Goal: Information Seeking & Learning: Learn about a topic

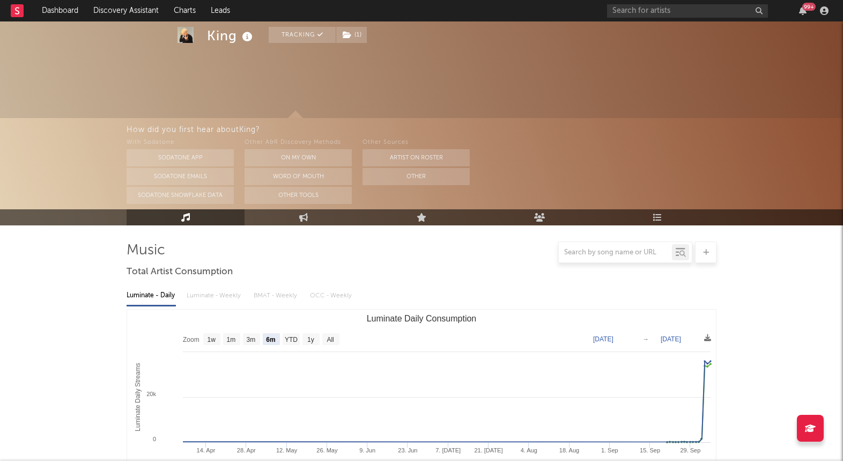
click at [179, 11] on link "Charts" at bounding box center [184, 10] width 37 height 21
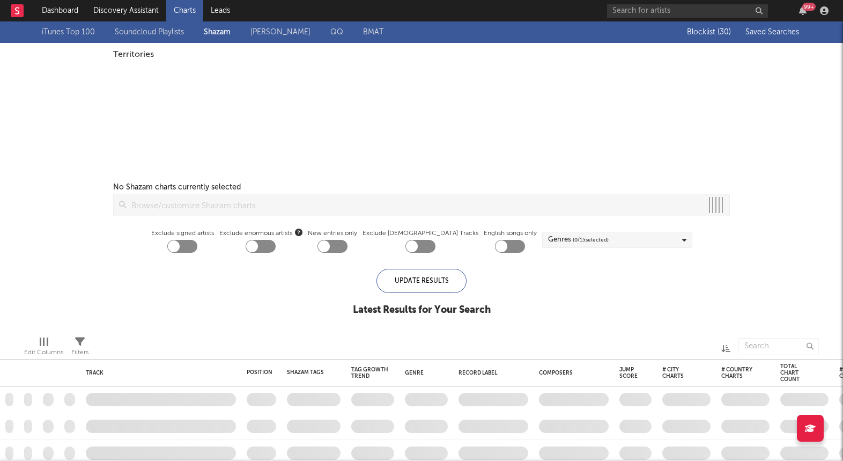
checkbox input "true"
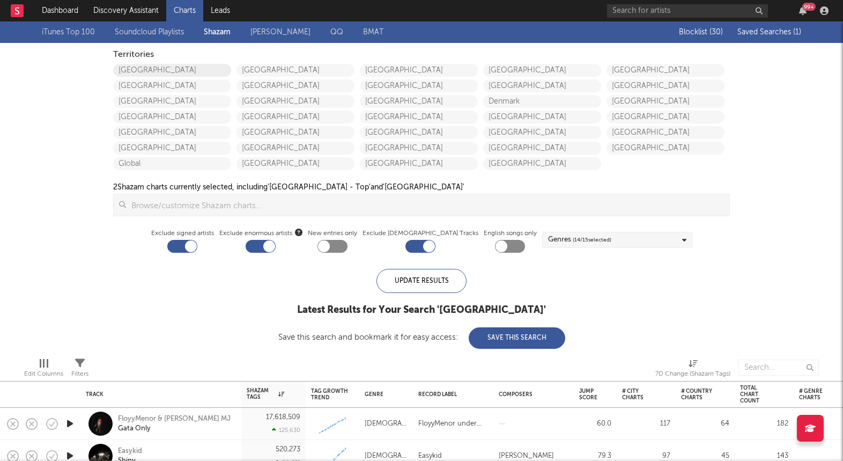
click at [154, 65] on link "[GEOGRAPHIC_DATA]" at bounding box center [172, 70] width 118 height 13
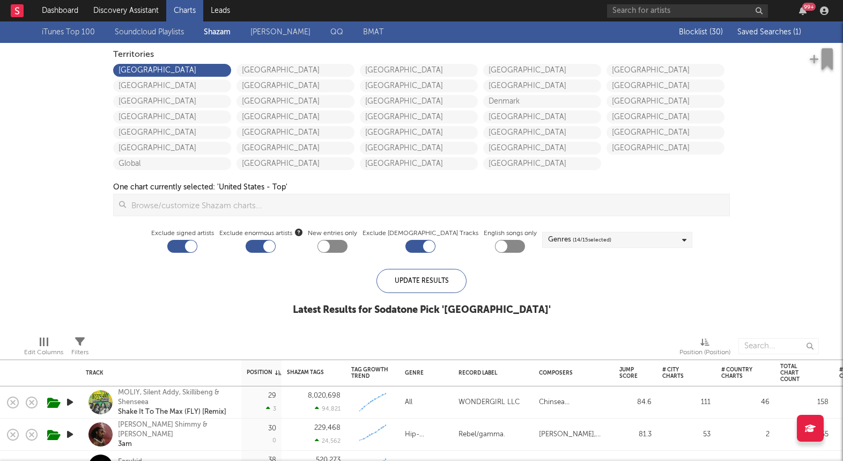
click at [781, 31] on span "Saved Searches ( 1 )" at bounding box center [769, 32] width 64 height 8
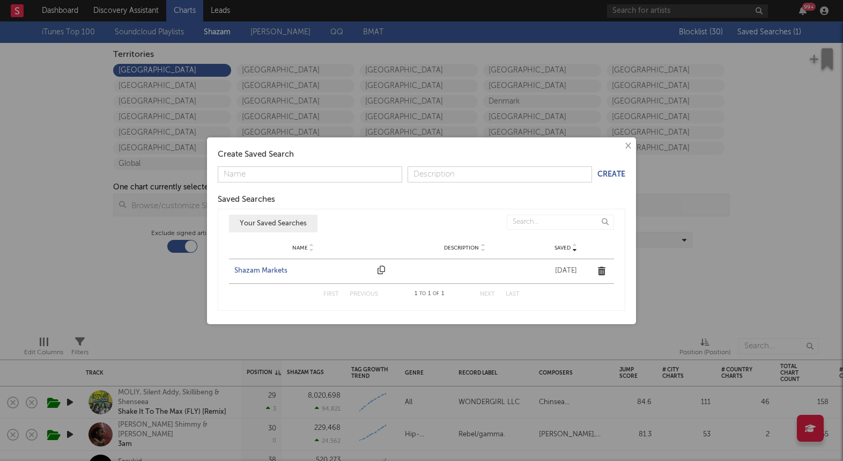
click at [241, 269] on div "Shazam Markets" at bounding box center [303, 270] width 138 height 11
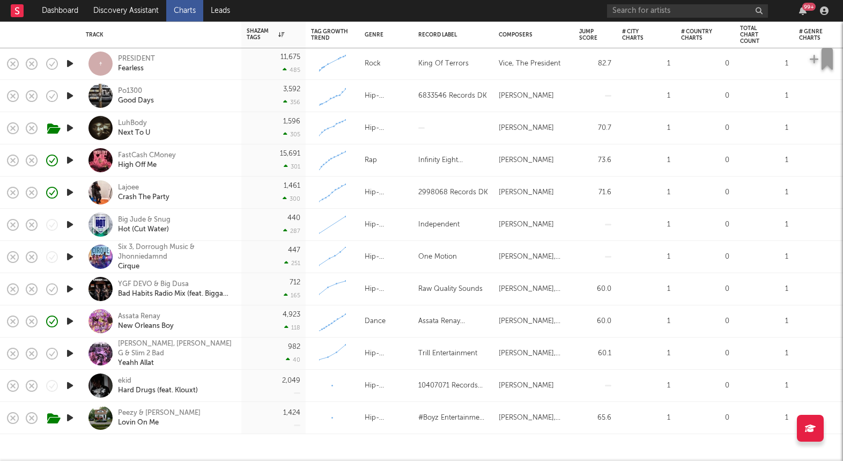
click at [68, 191] on icon "button" at bounding box center [69, 191] width 11 height 13
click at [69, 385] on icon "button" at bounding box center [69, 384] width 11 height 13
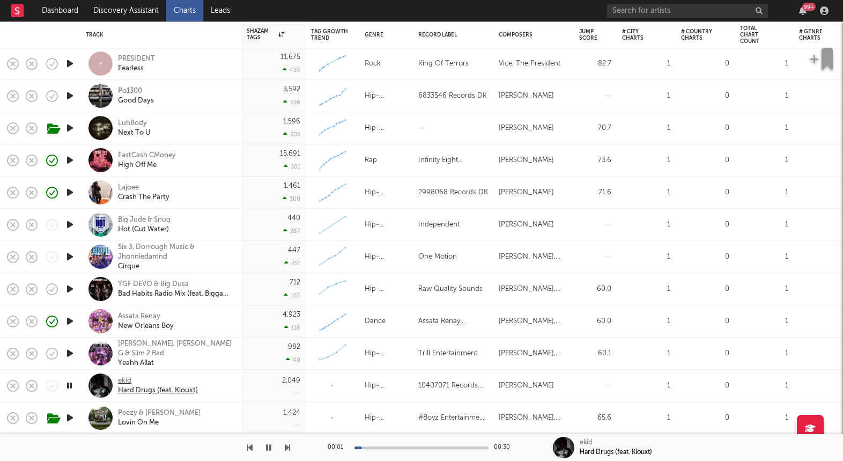
click at [127, 378] on div "ekid" at bounding box center [158, 381] width 80 height 10
click at [132, 389] on div "Hard Drugs (feat. Klouxt)" at bounding box center [158, 390] width 80 height 10
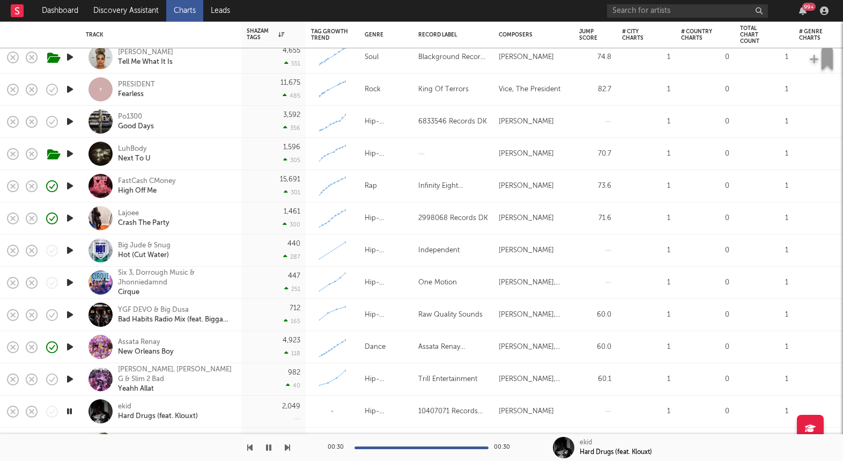
click at [68, 313] on icon "button" at bounding box center [69, 314] width 11 height 13
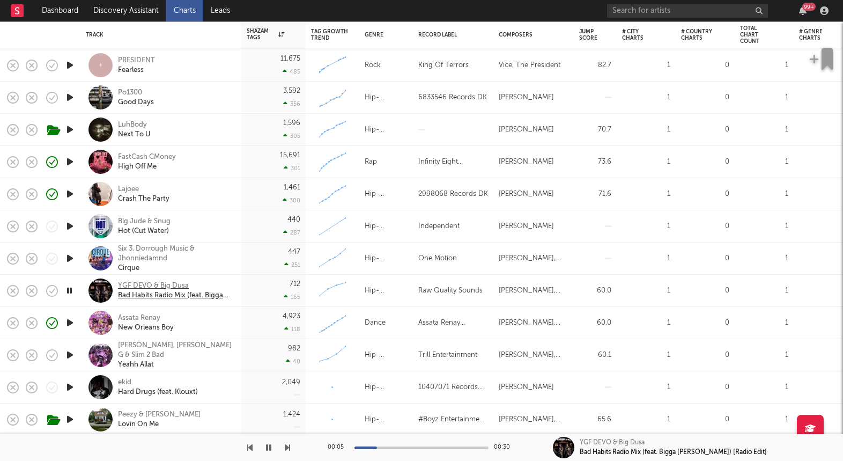
click at [158, 287] on div "YGF DEVO & Big Dusa" at bounding box center [175, 286] width 115 height 10
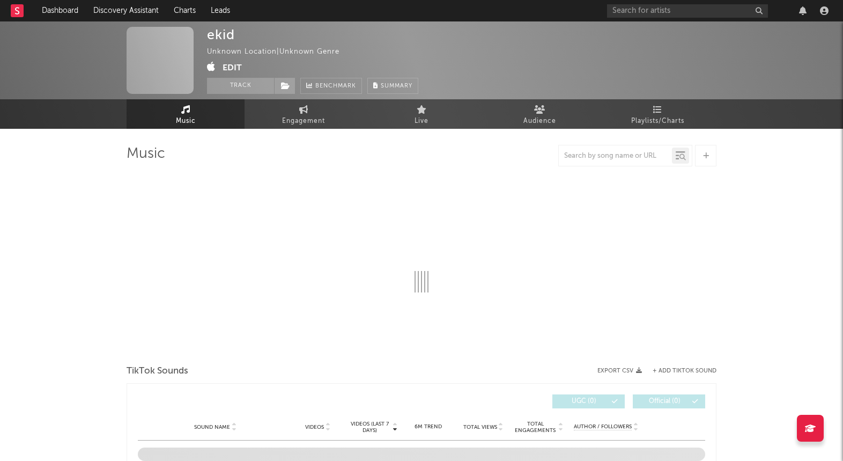
select select "1w"
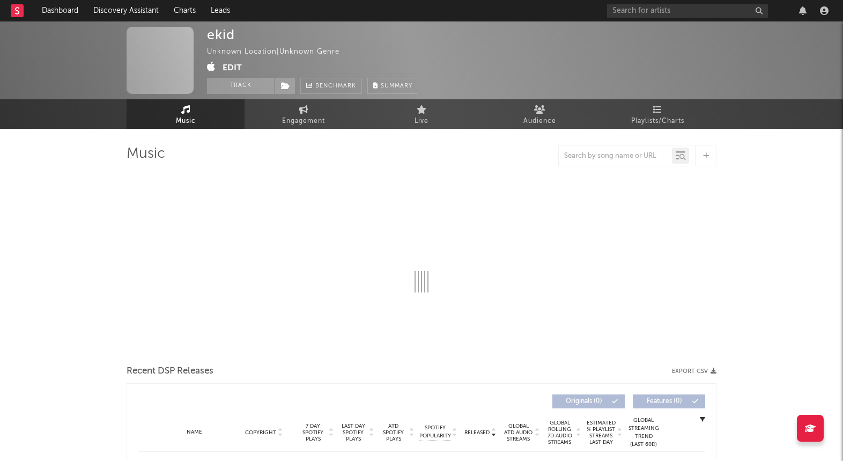
select select "1w"
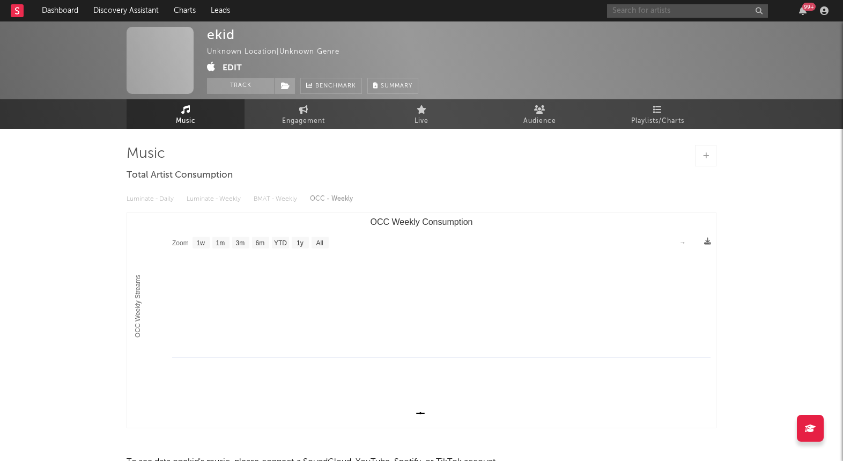
click at [700, 11] on input "text" at bounding box center [687, 10] width 161 height 13
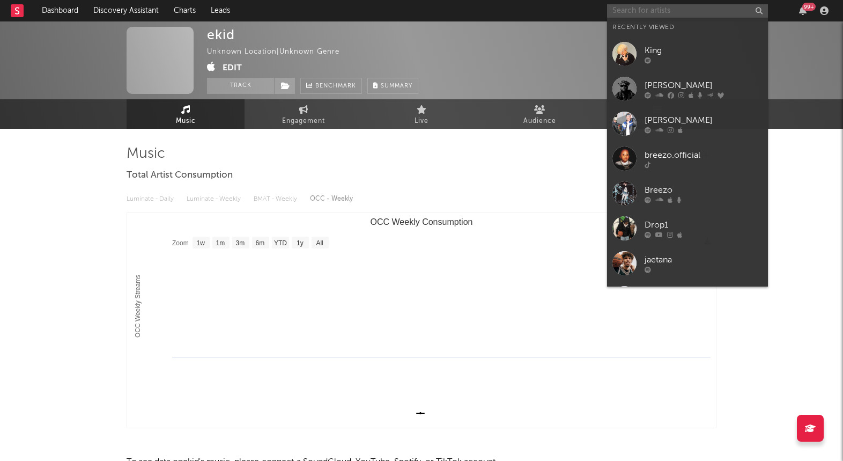
paste input "[URL][DOMAIN_NAME]"
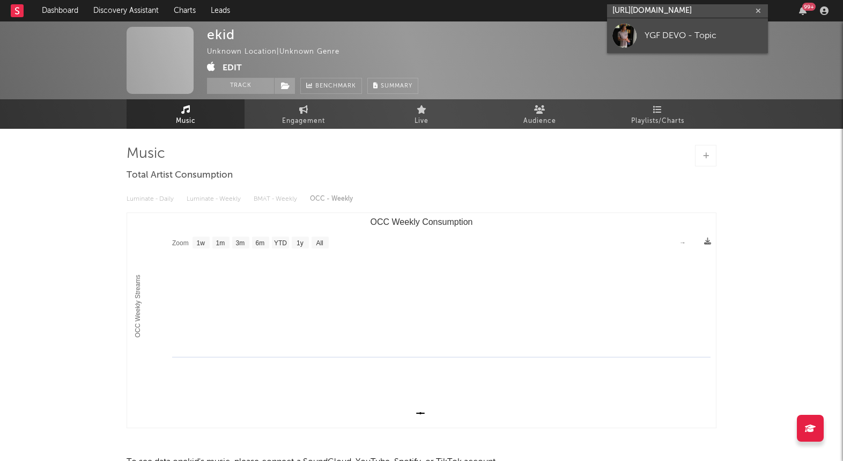
type input "[URL][DOMAIN_NAME]"
click at [697, 33] on div "YGF DEVO - Topic" at bounding box center [703, 35] width 118 height 13
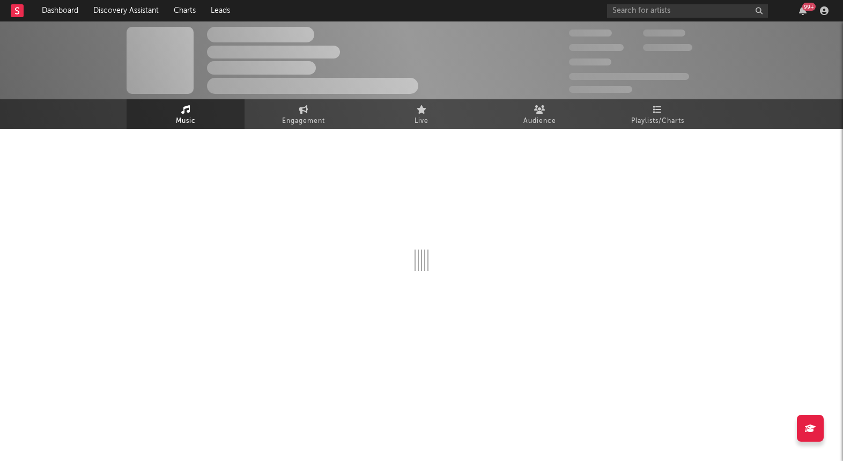
select select "1w"
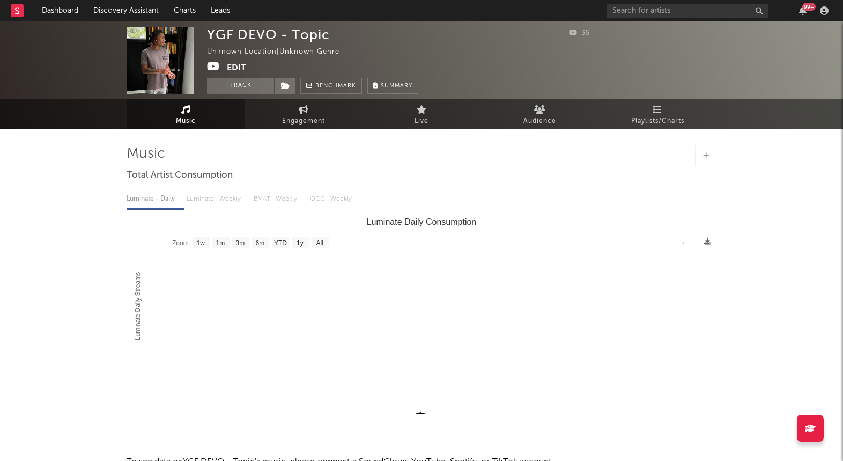
click at [652, 0] on div "99 +" at bounding box center [719, 10] width 225 height 21
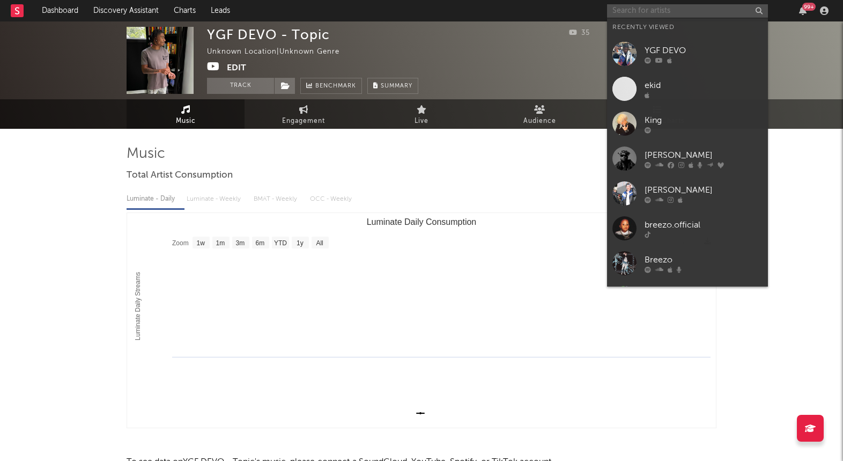
click at [652, 13] on input "text" at bounding box center [687, 10] width 161 height 13
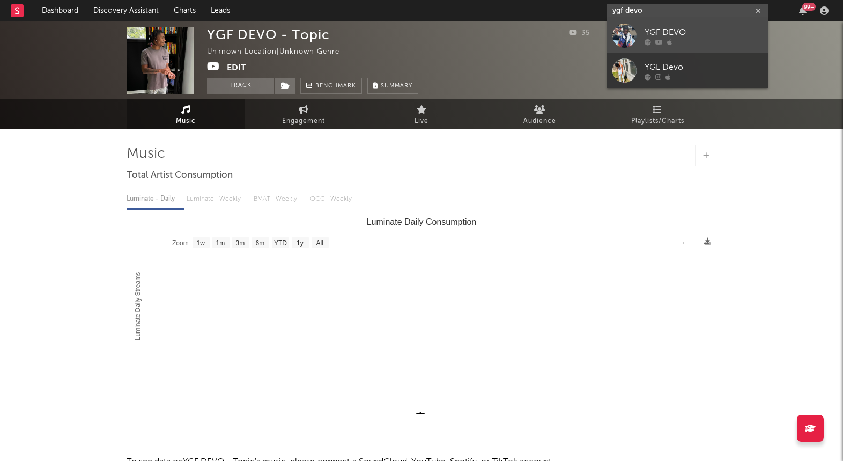
type input "ygf devo"
click at [650, 39] on icon at bounding box center [647, 42] width 6 height 6
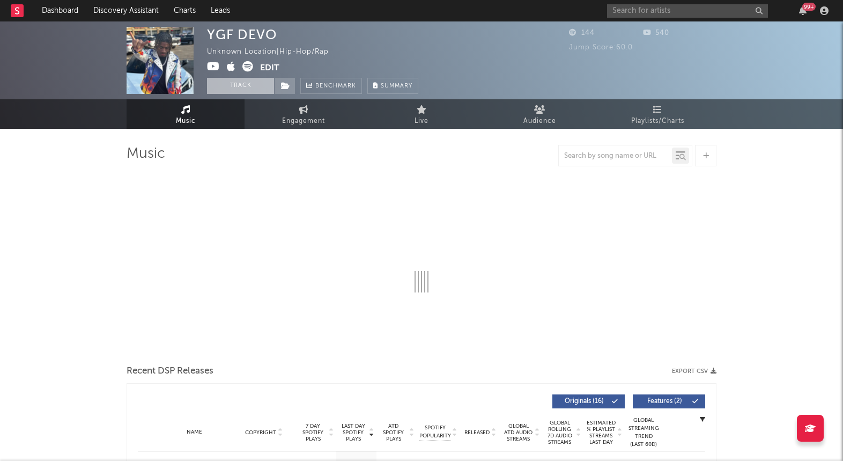
click at [235, 84] on button "Track" at bounding box center [240, 86] width 67 height 16
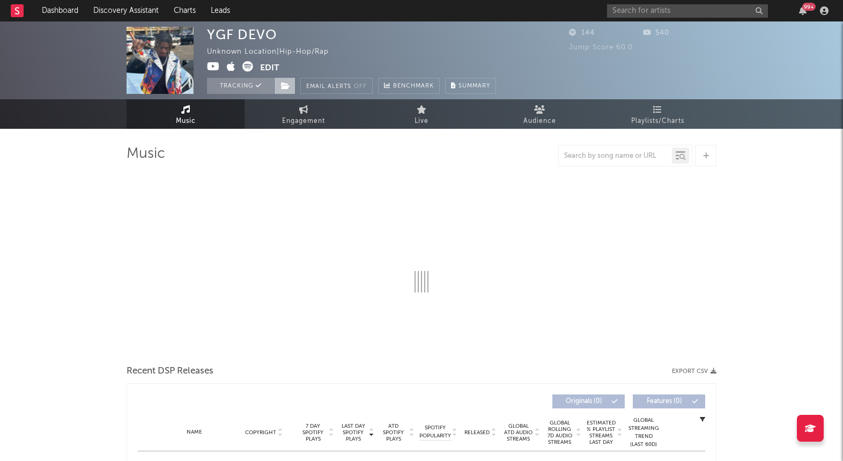
click at [292, 88] on span at bounding box center [284, 86] width 21 height 16
select select "1w"
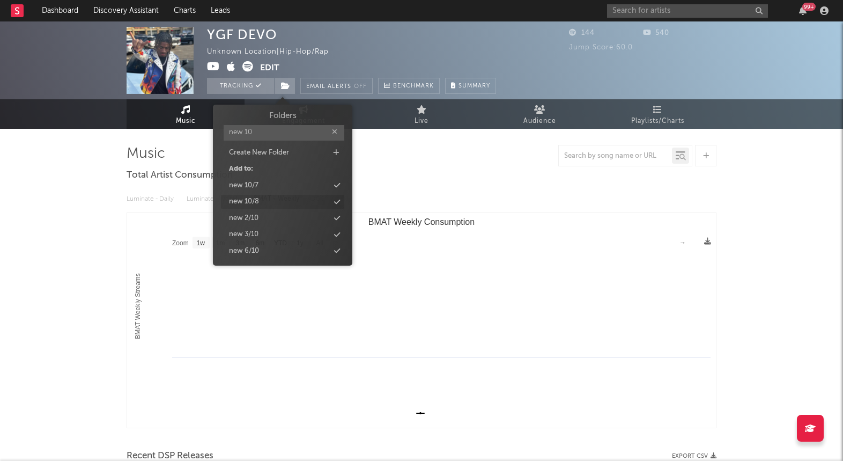
type input "new 10"
click at [253, 196] on div "new 10/8" at bounding box center [244, 201] width 30 height 11
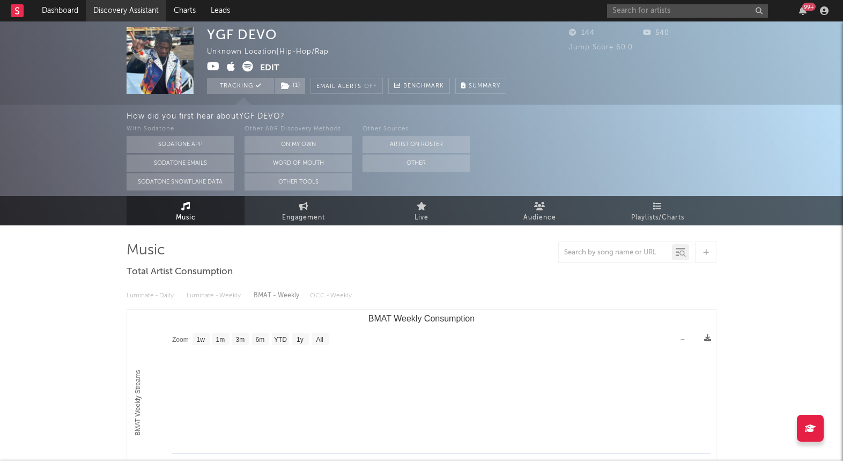
click at [109, 12] on link "Discovery Assistant" at bounding box center [126, 10] width 80 height 21
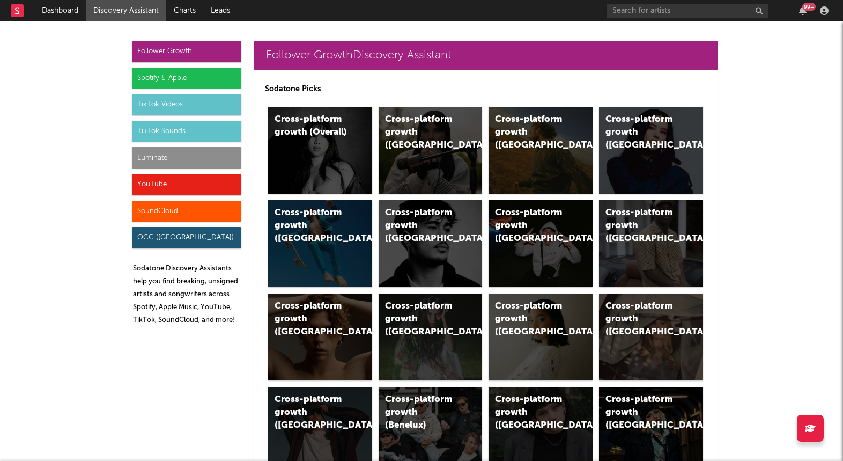
click at [176, 164] on div "Luminate" at bounding box center [186, 157] width 109 height 21
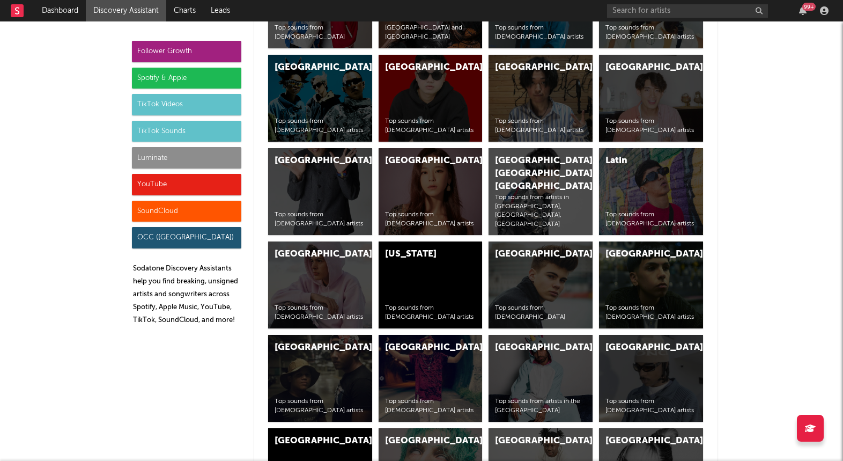
scroll to position [4759, 0]
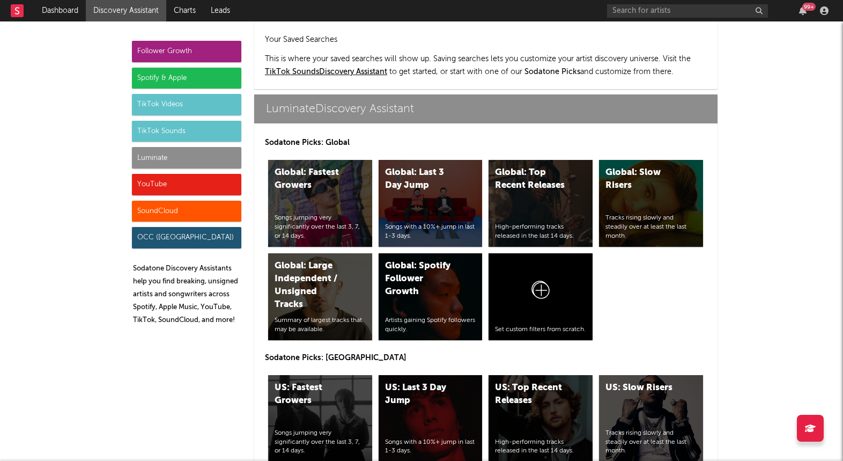
click at [537, 375] on div "US: Top Recent Releases High-performing tracks released in the last 14 days." at bounding box center [540, 418] width 104 height 87
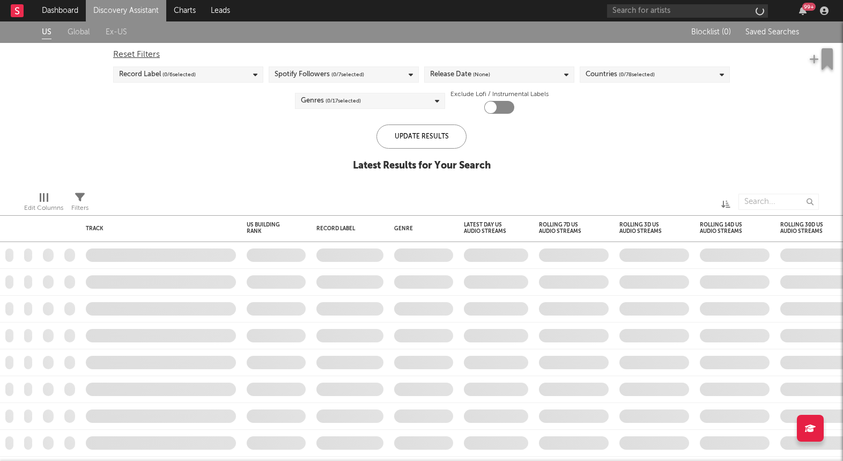
checkbox input "true"
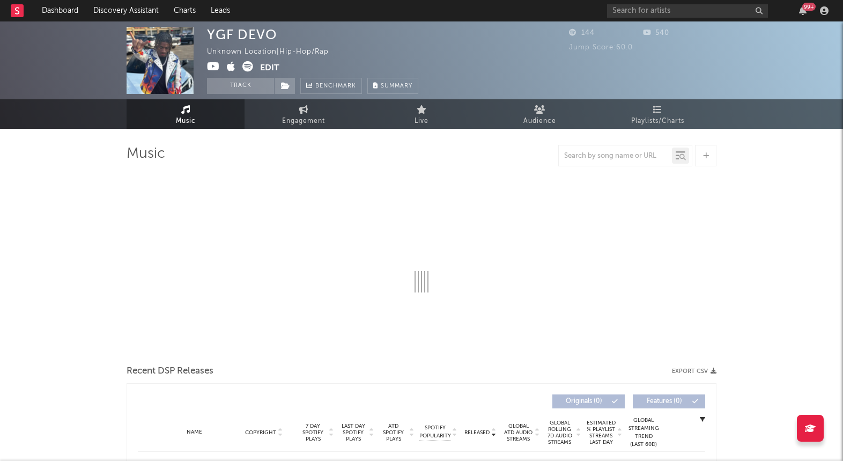
select select "1w"
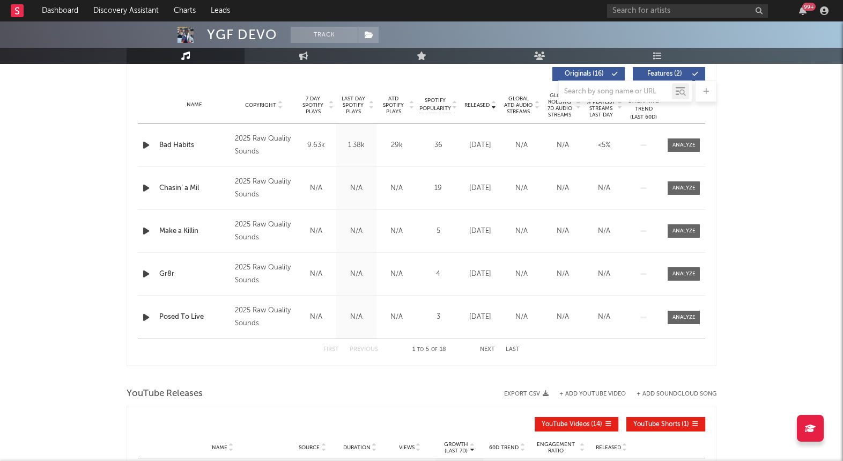
scroll to position [412, 0]
click at [684, 144] on div at bounding box center [683, 144] width 23 height 8
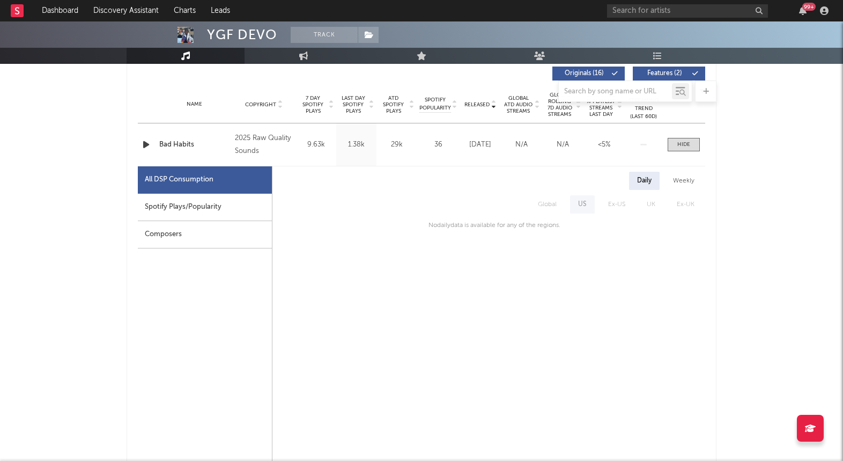
click at [687, 185] on div "Weekly" at bounding box center [684, 181] width 38 height 18
click at [651, 176] on div "Daily" at bounding box center [644, 181] width 31 height 18
click at [118, 16] on link "Discovery Assistant" at bounding box center [126, 10] width 80 height 21
